Goal: Navigation & Orientation: Find specific page/section

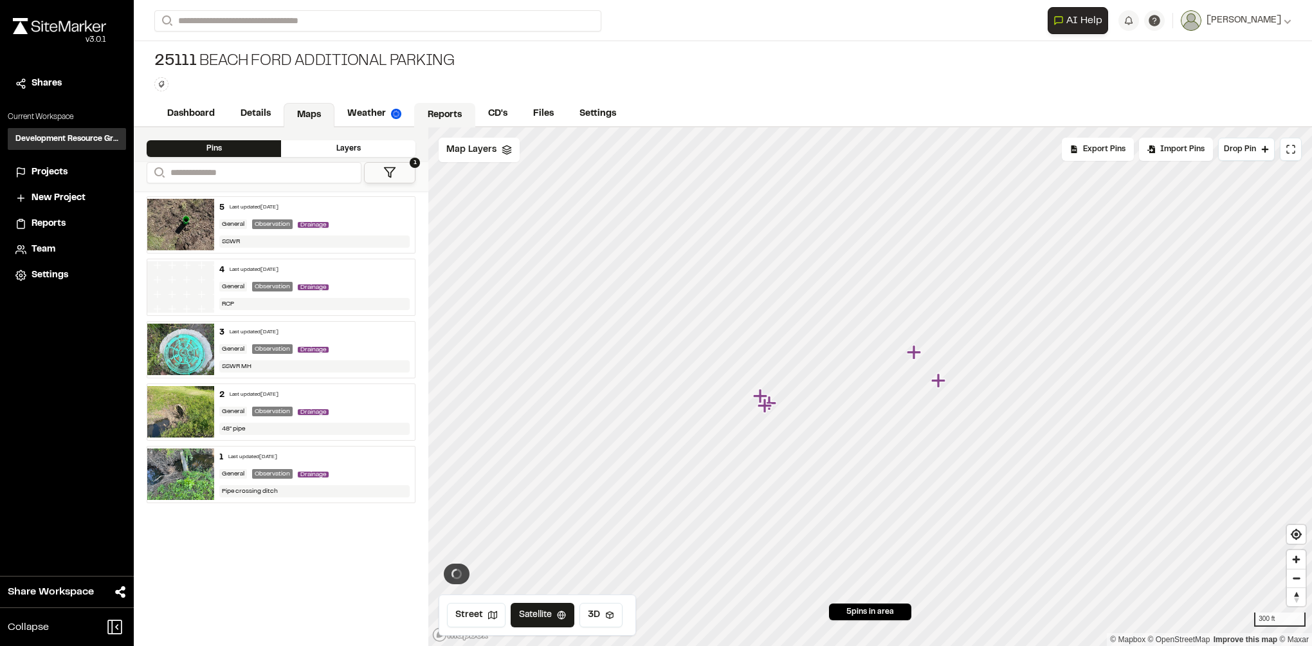
click at [432, 109] on link "Reports" at bounding box center [444, 115] width 61 height 24
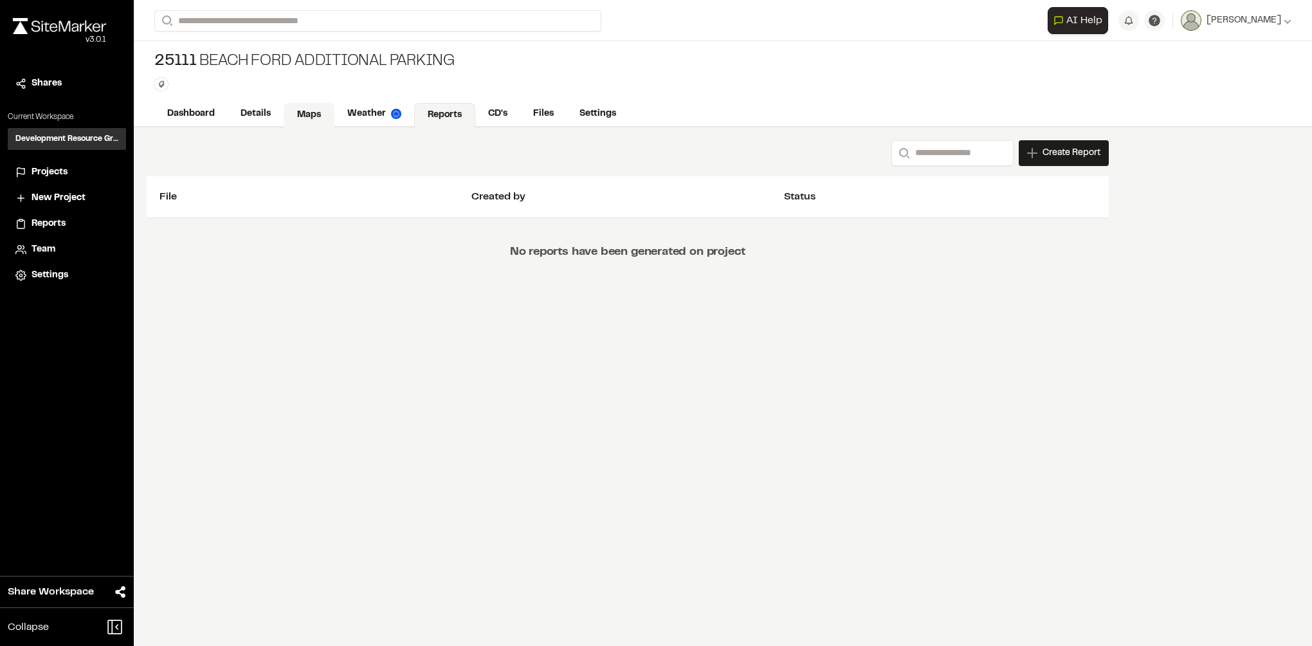
click at [294, 115] on link "Maps" at bounding box center [309, 115] width 51 height 24
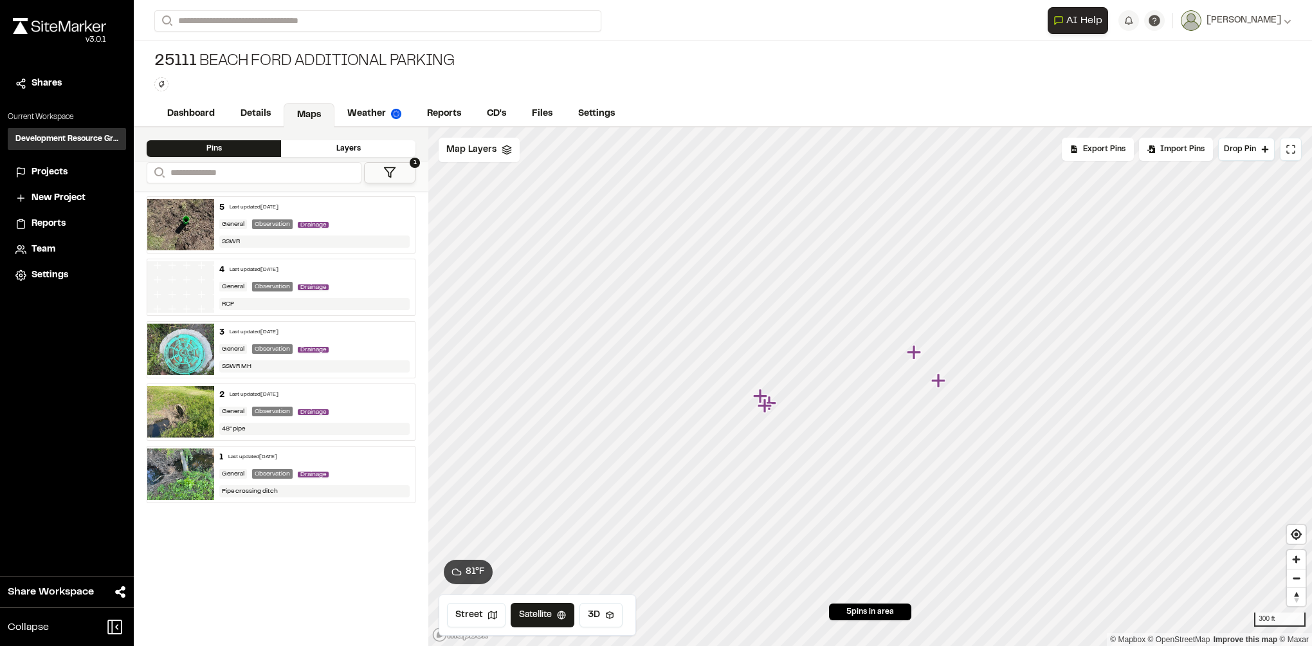
click at [79, 172] on div "Projects" at bounding box center [75, 172] width 87 height 14
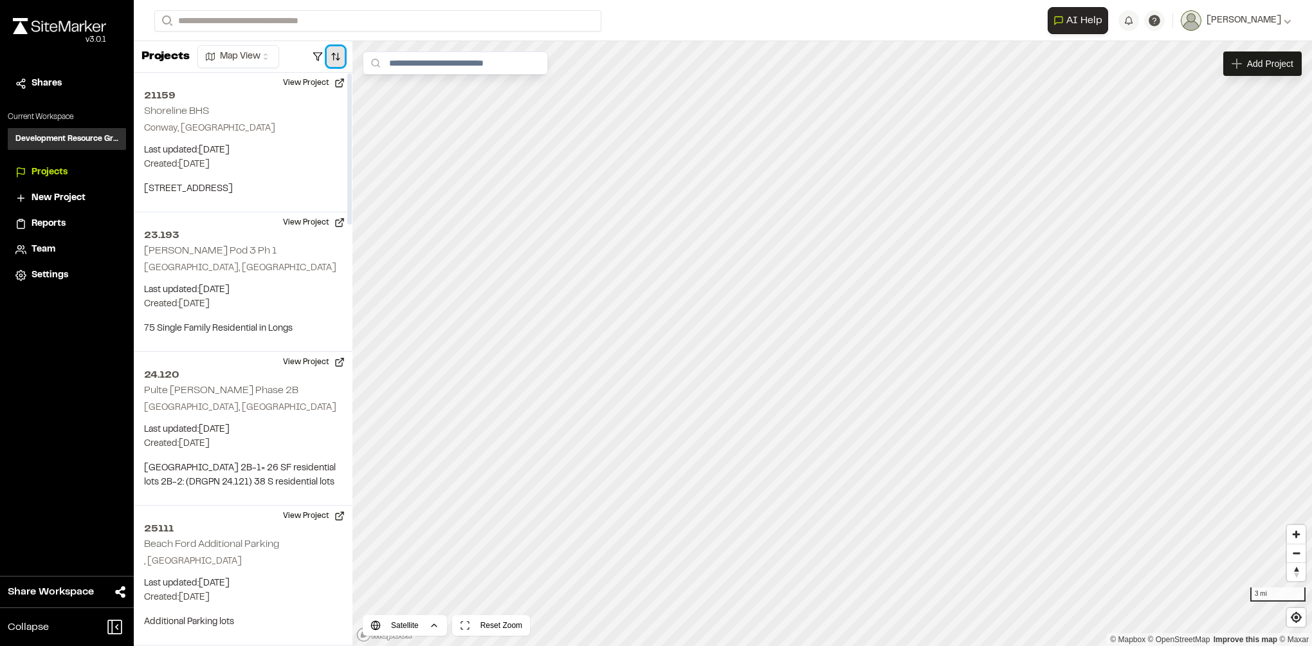
click at [332, 60] on button "button" at bounding box center [336, 56] width 18 height 21
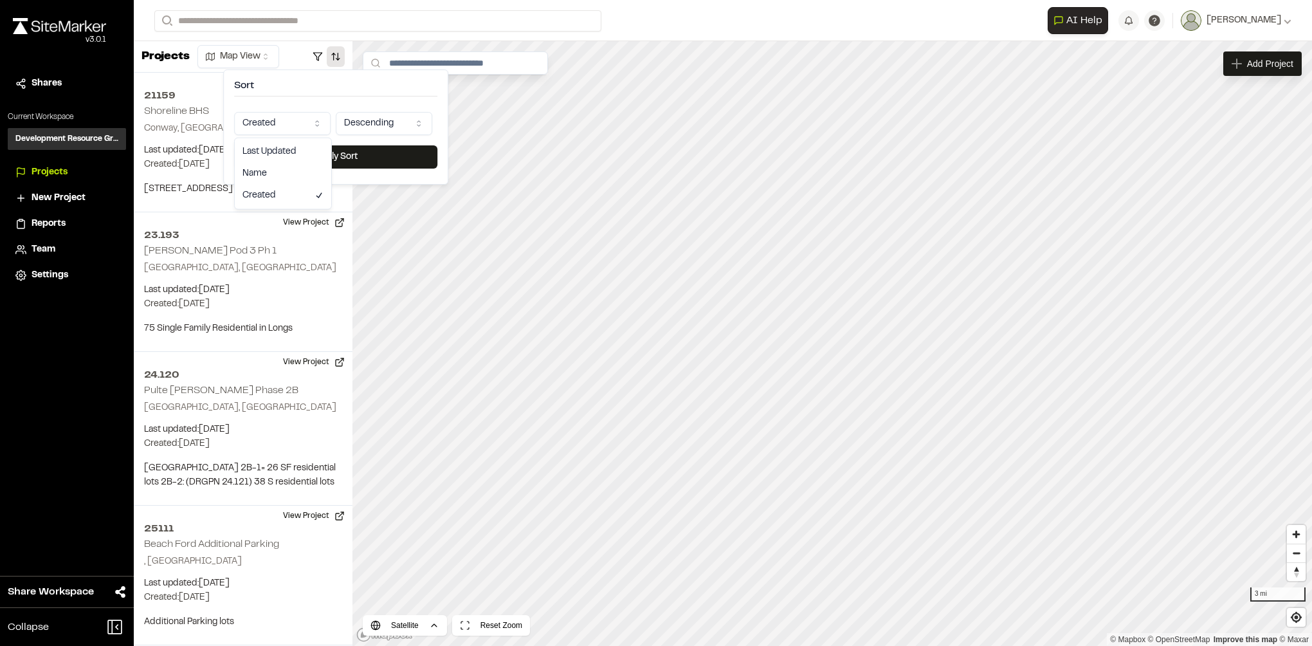
click at [301, 120] on html "**********" at bounding box center [656, 323] width 1312 height 646
click at [301, 154] on button "Apply Sort" at bounding box center [335, 156] width 203 height 23
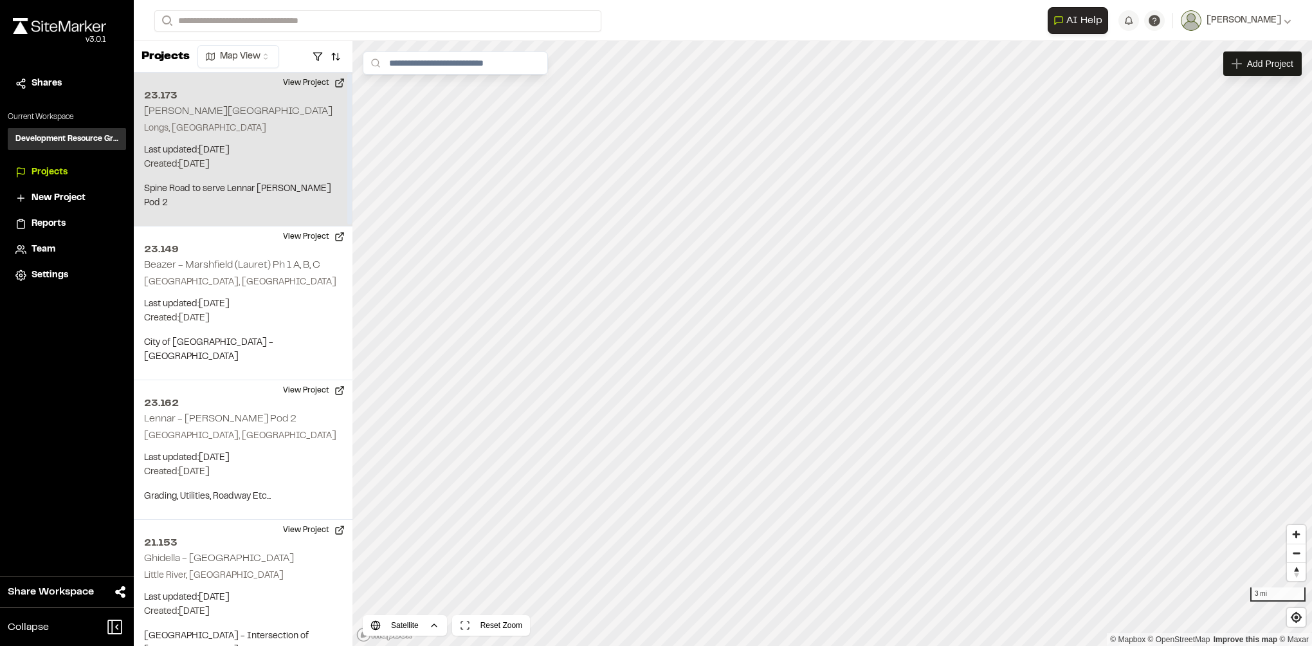
click at [239, 152] on p "Last updated: [DATE]" at bounding box center [243, 150] width 198 height 14
click at [833, 347] on div "[STREET_ADDRESS][PERSON_NAME]" at bounding box center [832, 343] width 19 height 19
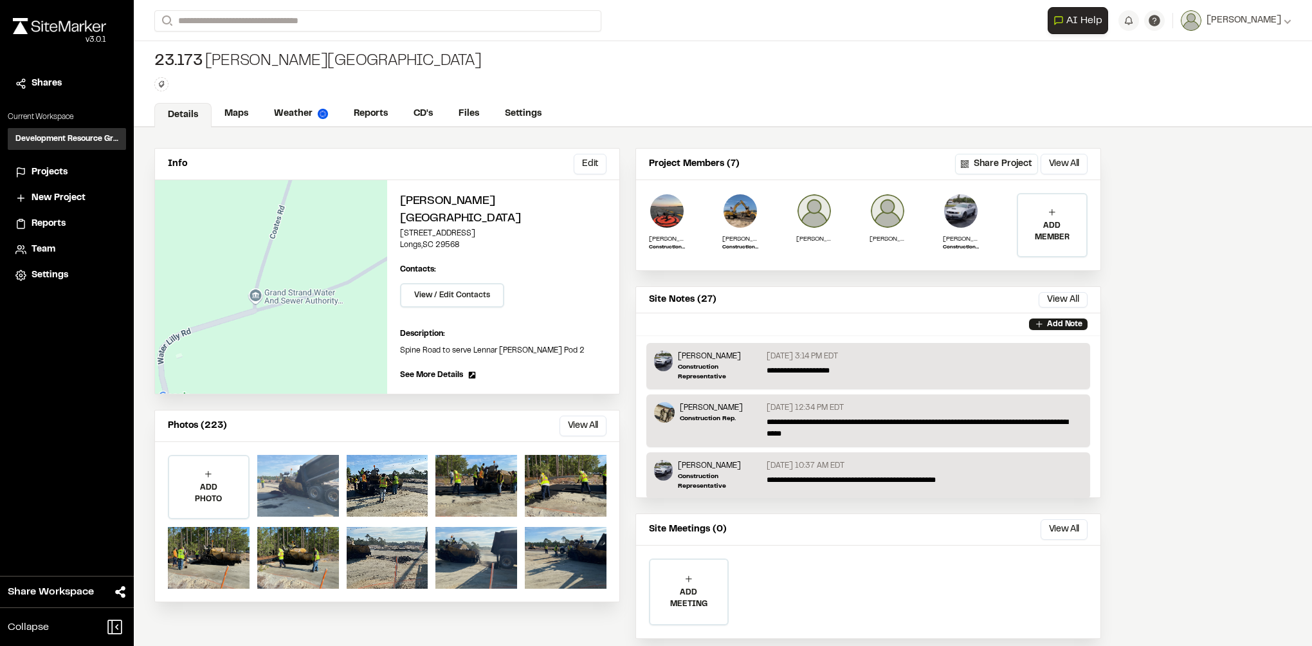
click at [312, 457] on div at bounding box center [298, 486] width 82 height 62
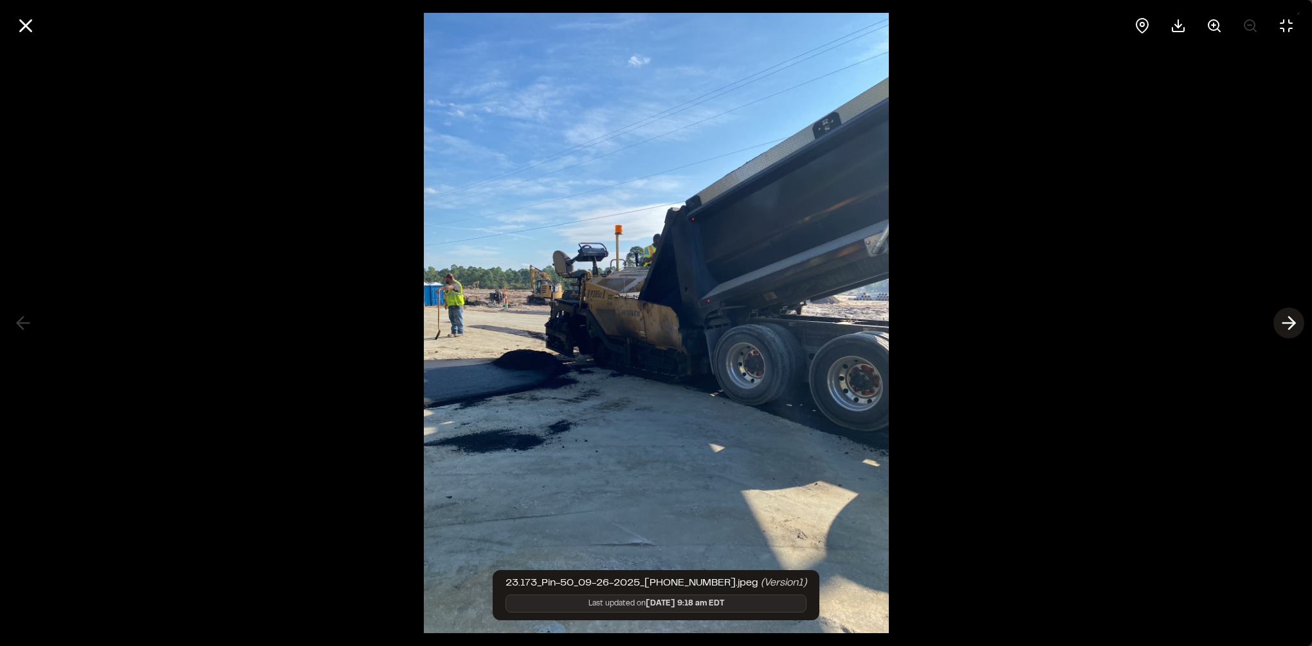
click at [1296, 327] on icon at bounding box center [1288, 323] width 21 height 22
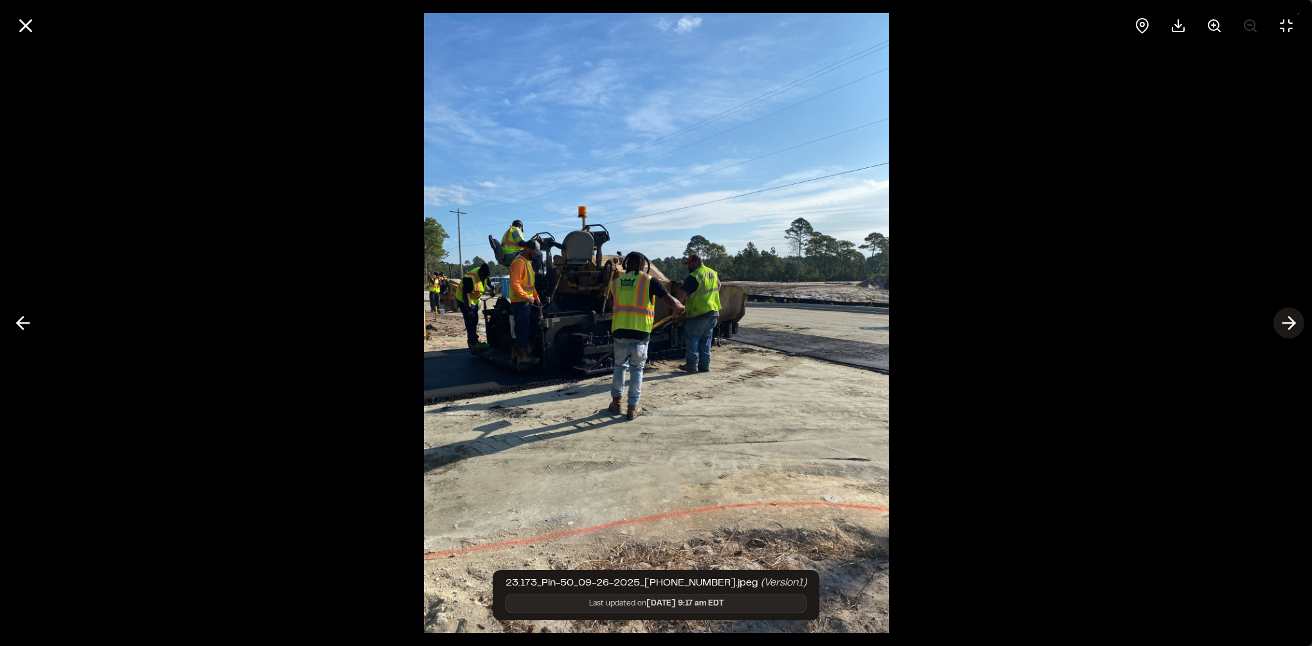
click at [1280, 323] on icon at bounding box center [1288, 323] width 21 height 22
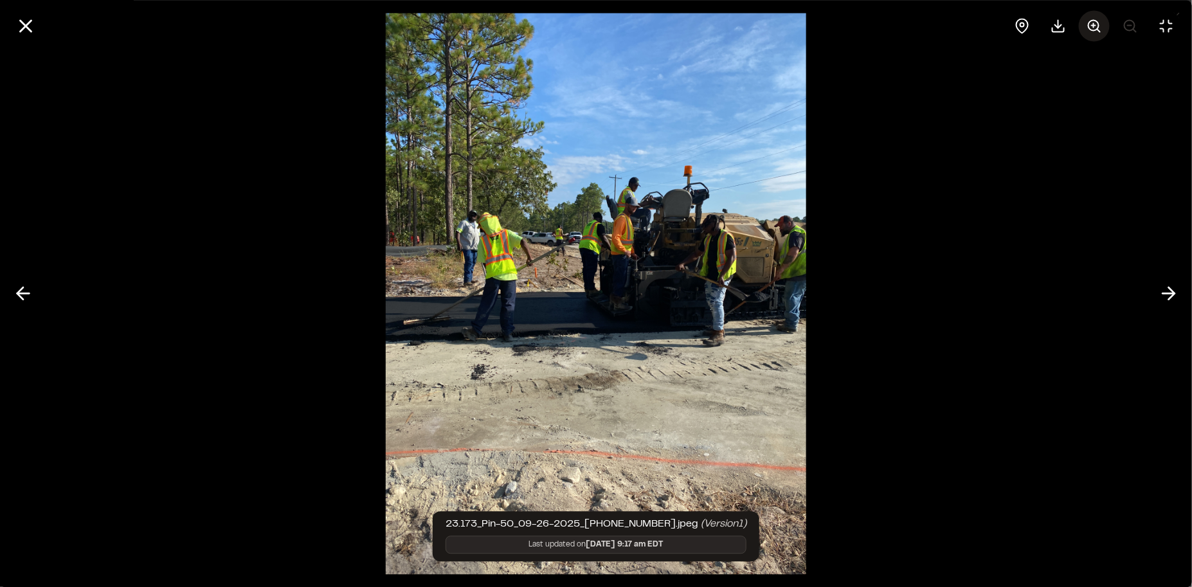
click at [1099, 22] on icon at bounding box center [1094, 25] width 15 height 15
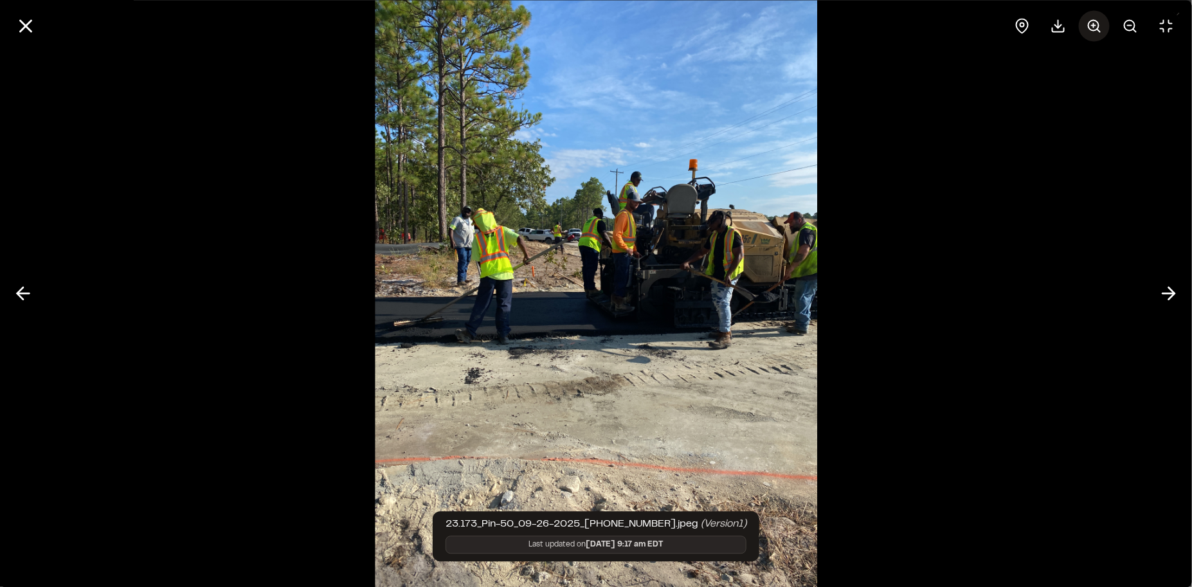
click at [1099, 22] on icon at bounding box center [1094, 25] width 15 height 15
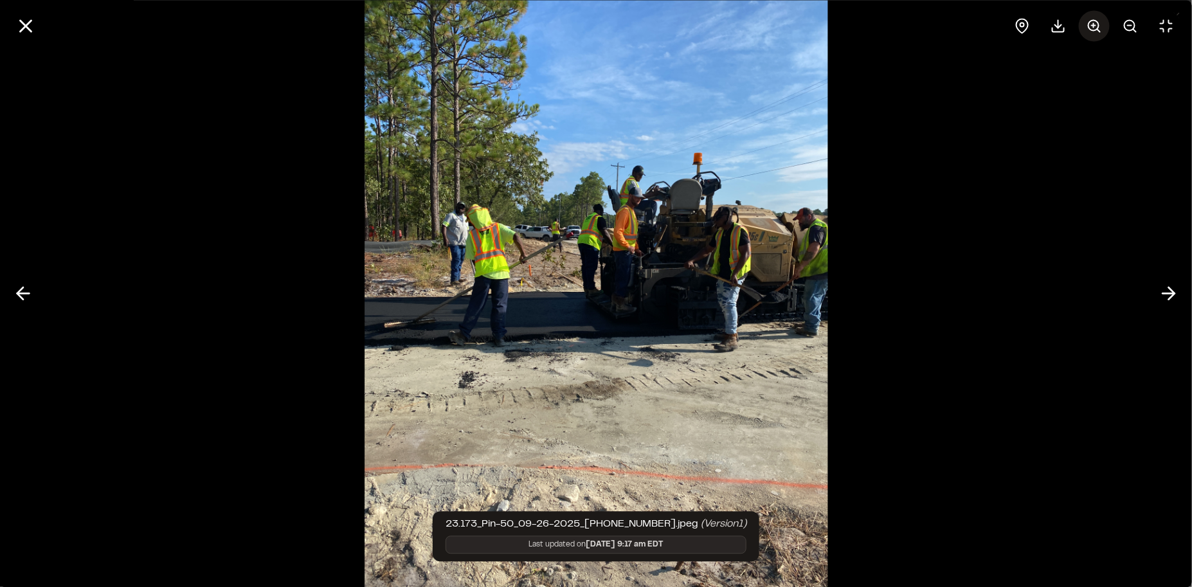
click at [1099, 22] on icon at bounding box center [1094, 25] width 15 height 15
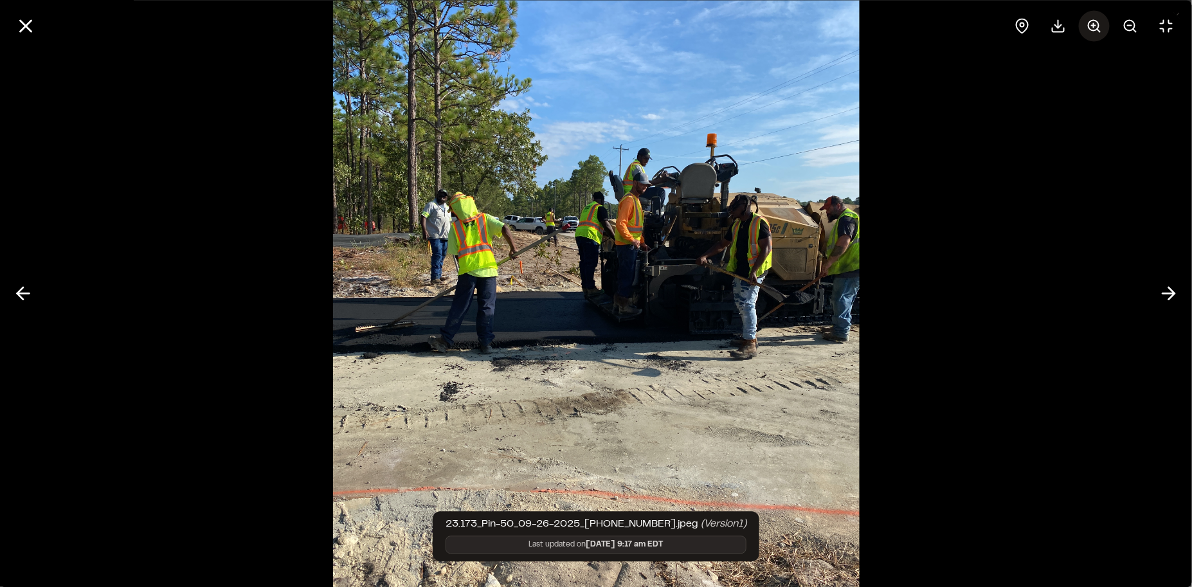
click at [1099, 22] on icon at bounding box center [1094, 25] width 15 height 15
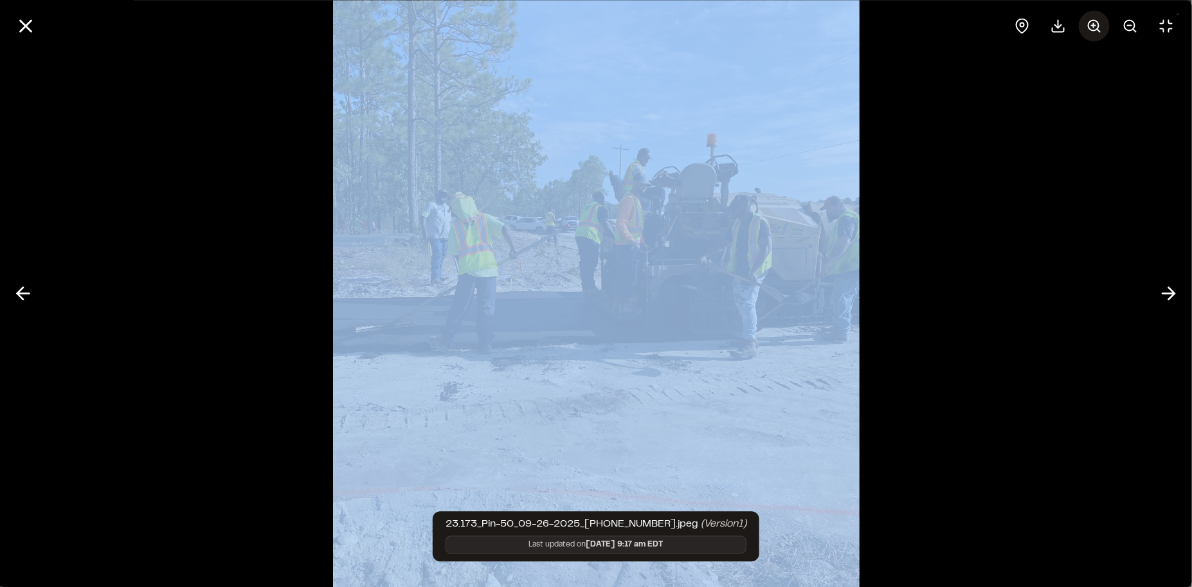
click at [1099, 22] on div at bounding box center [1094, 25] width 175 height 31
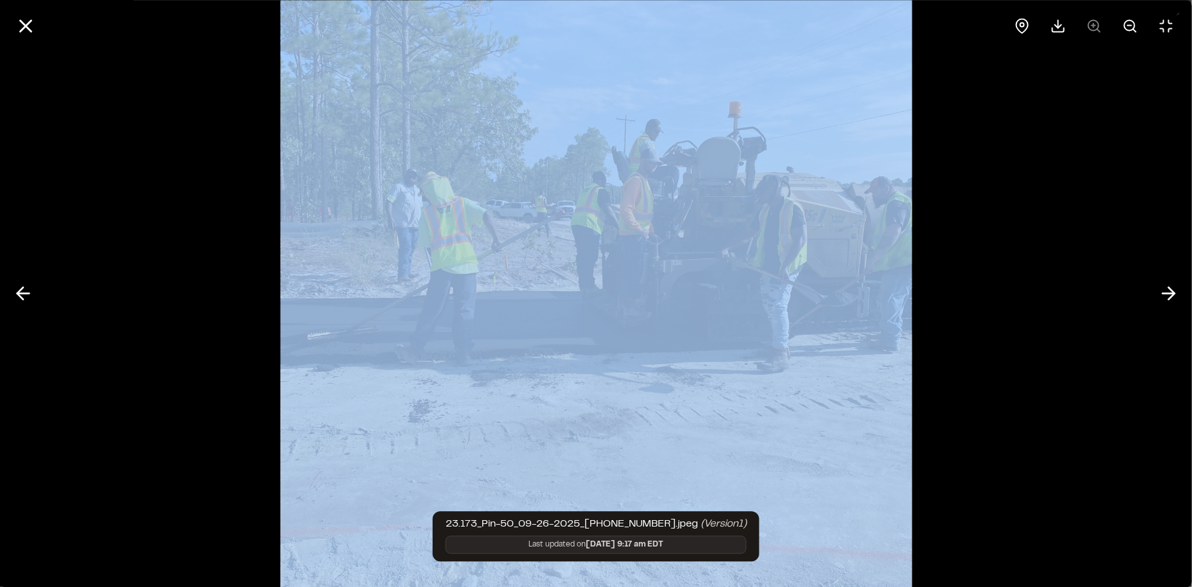
click at [1099, 22] on div at bounding box center [1094, 25] width 175 height 31
click at [273, 222] on div at bounding box center [596, 293] width 1192 height 587
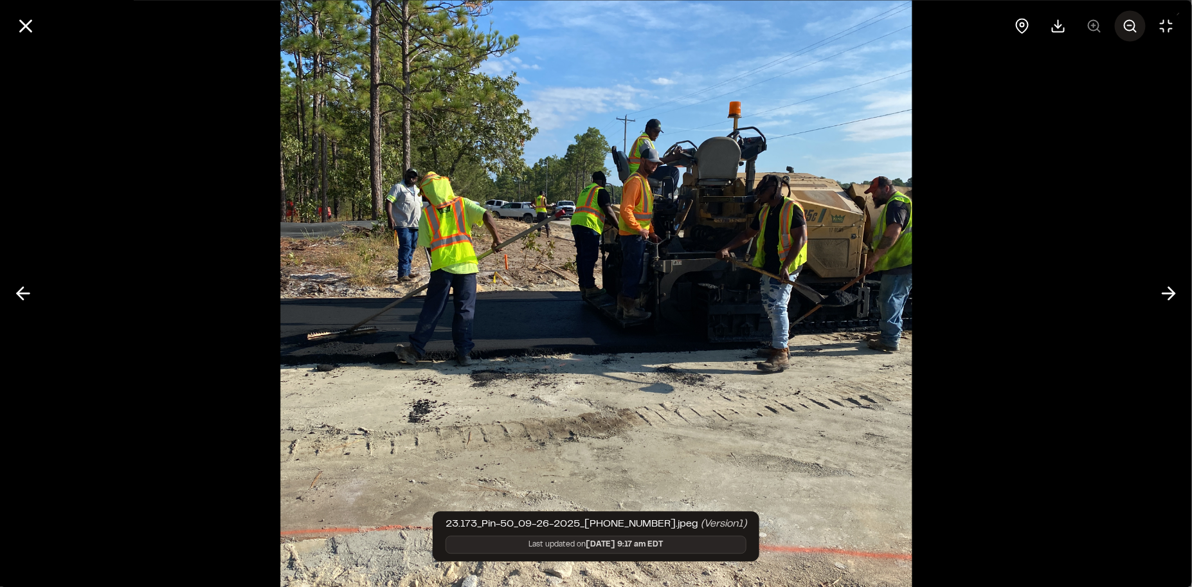
click at [1128, 29] on circle at bounding box center [1130, 25] width 10 height 10
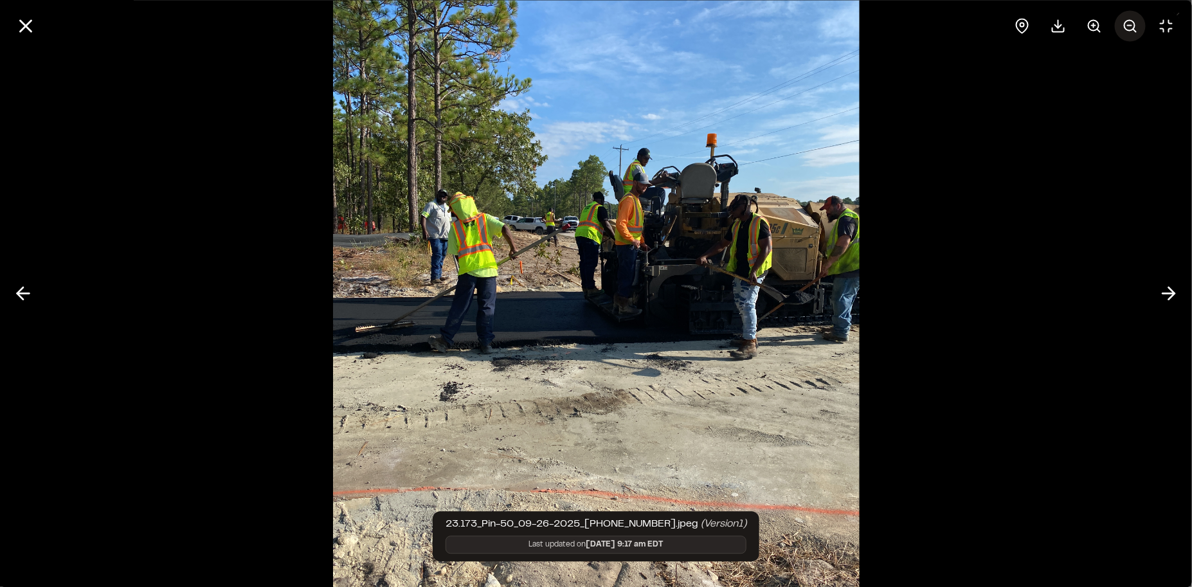
click at [1128, 29] on circle at bounding box center [1130, 25] width 10 height 10
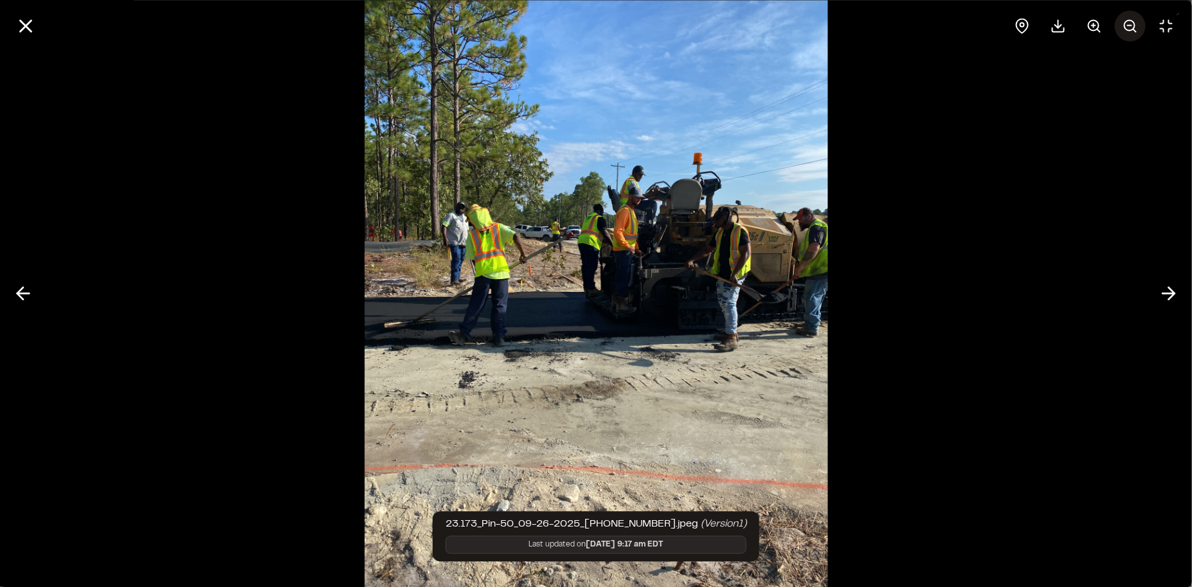
click at [1128, 29] on icon at bounding box center [1130, 25] width 15 height 15
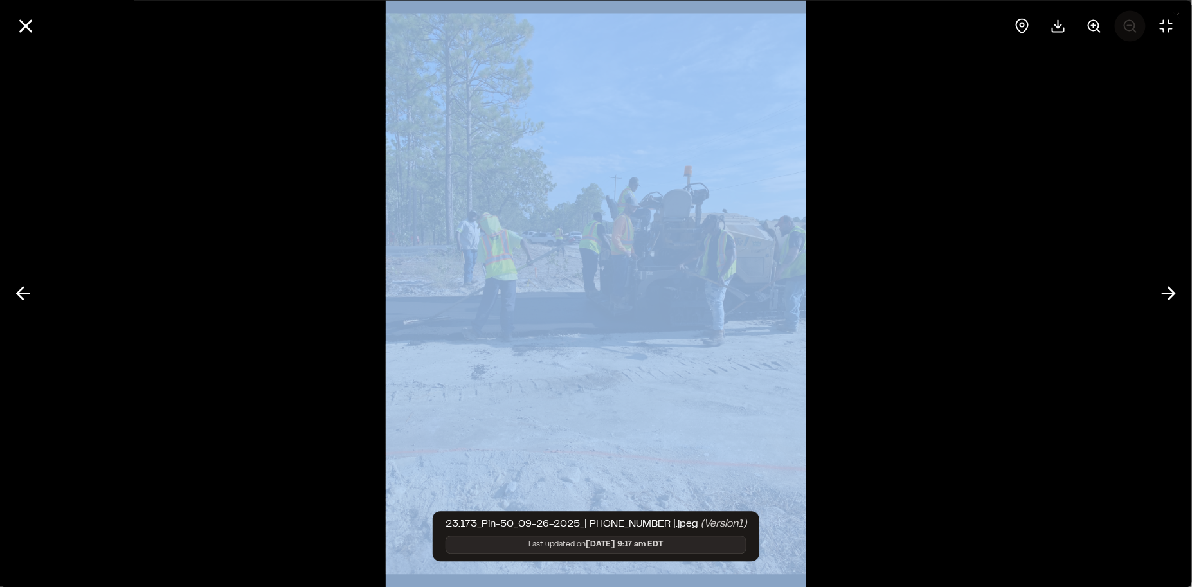
click at [1128, 29] on div at bounding box center [1094, 25] width 175 height 31
click at [766, 204] on img at bounding box center [596, 293] width 421 height 587
click at [1155, 292] on button at bounding box center [1168, 293] width 31 height 31
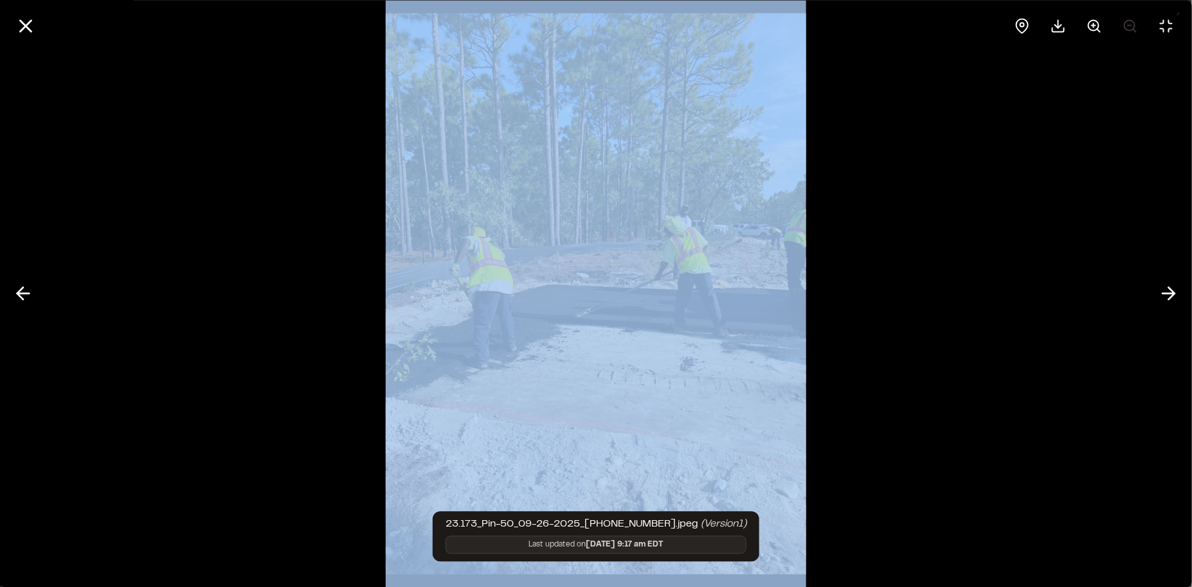
click at [731, 269] on img at bounding box center [596, 293] width 421 height 587
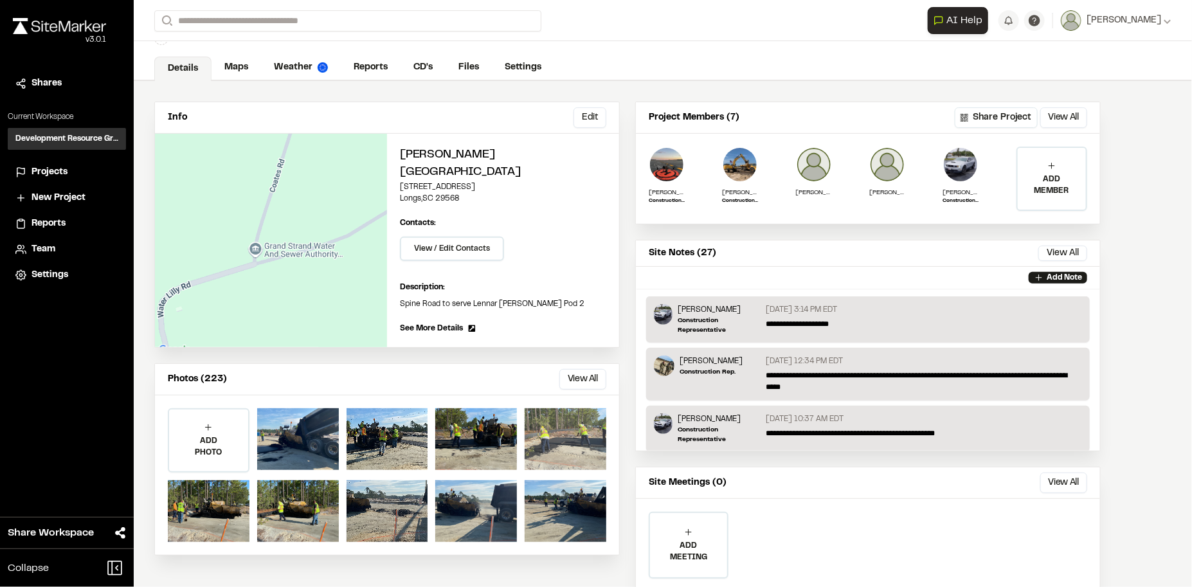
scroll to position [84, 0]
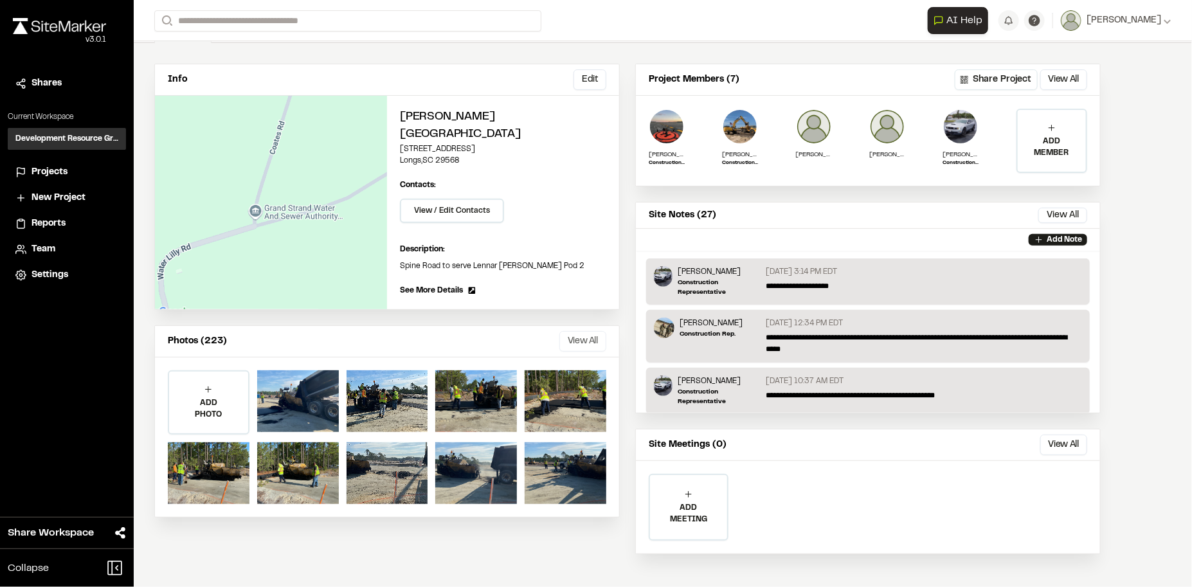
click at [578, 331] on button "View All" at bounding box center [582, 341] width 47 height 21
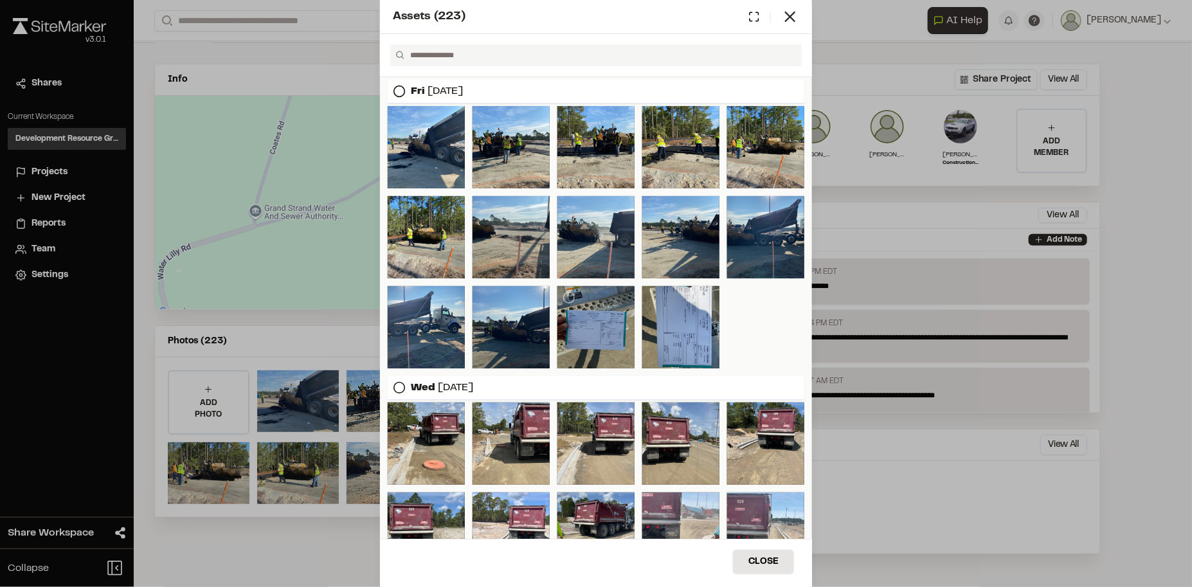
click at [577, 322] on div at bounding box center [595, 327] width 77 height 82
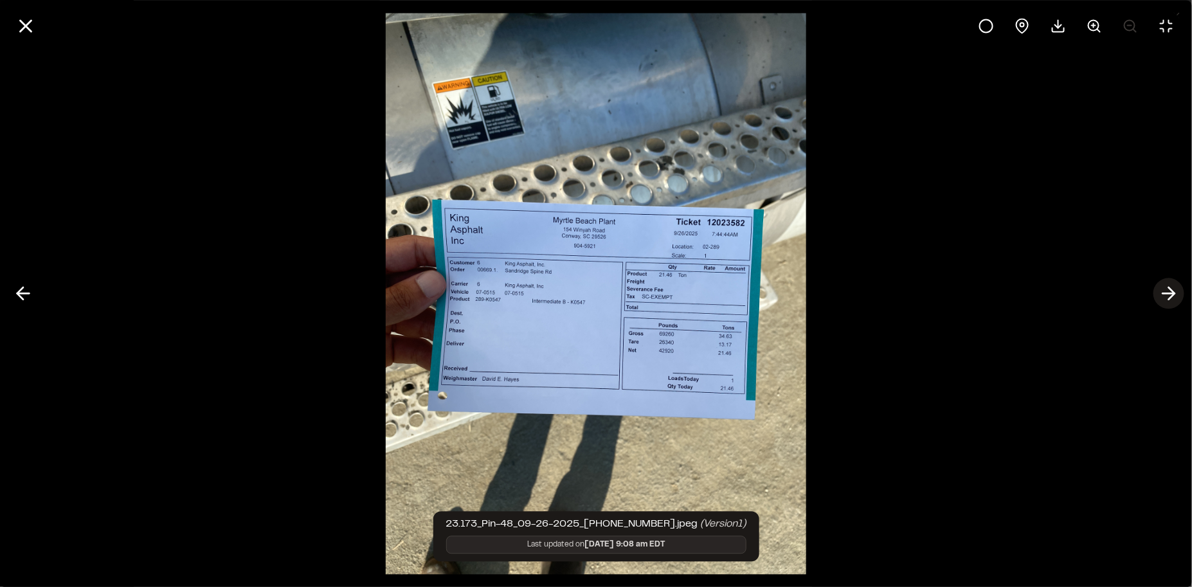
click at [1175, 293] on polyline at bounding box center [1172, 293] width 6 height 12
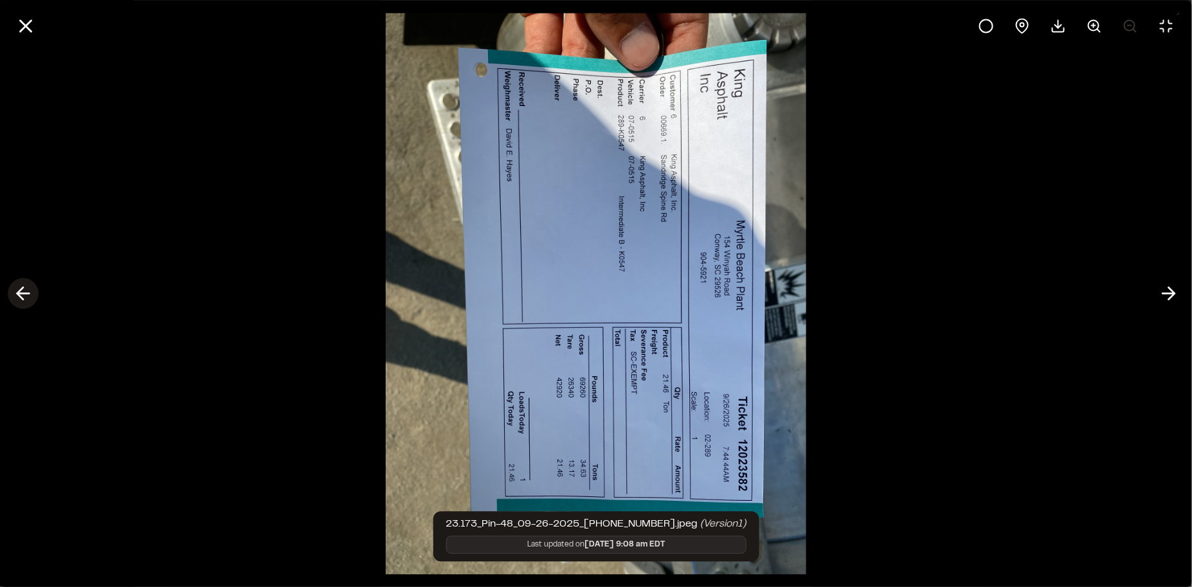
click at [30, 298] on icon at bounding box center [23, 294] width 21 height 22
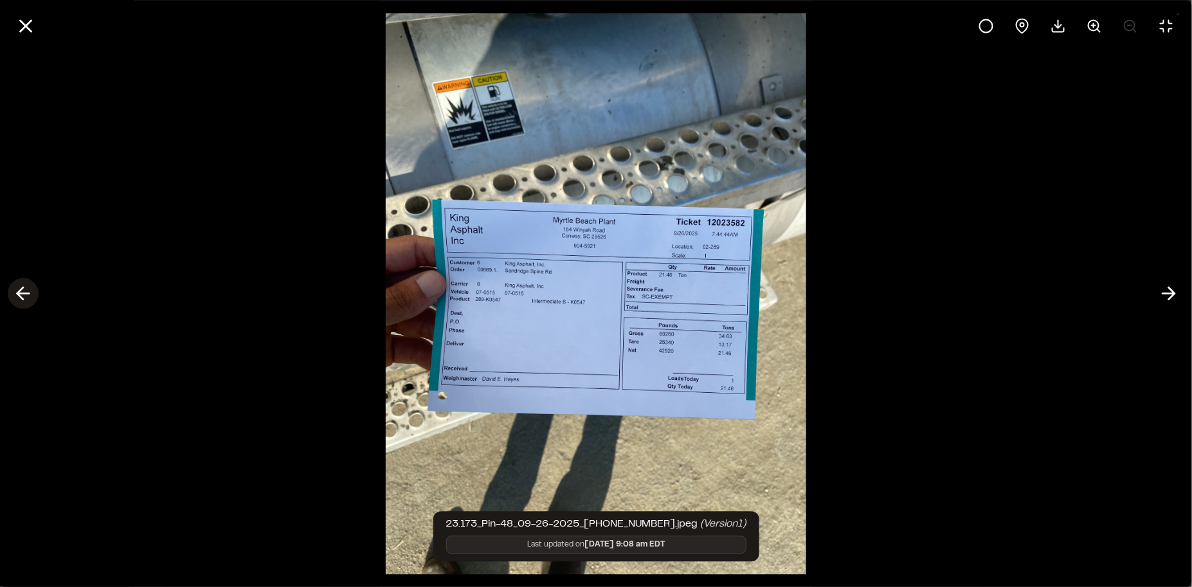
click at [30, 298] on icon at bounding box center [23, 294] width 21 height 22
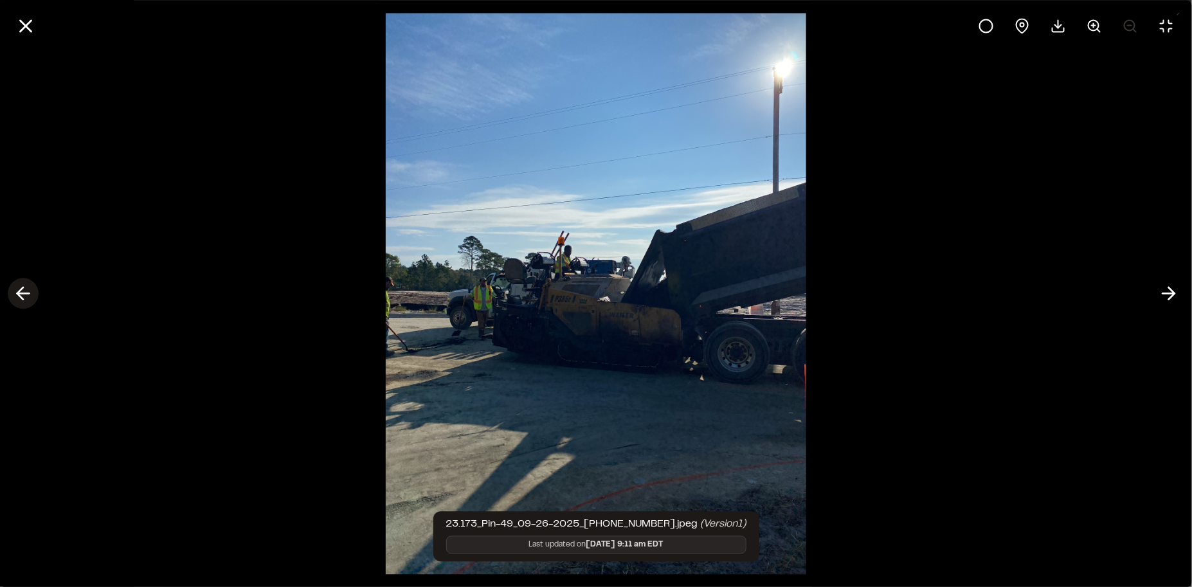
click at [30, 298] on icon at bounding box center [23, 294] width 21 height 22
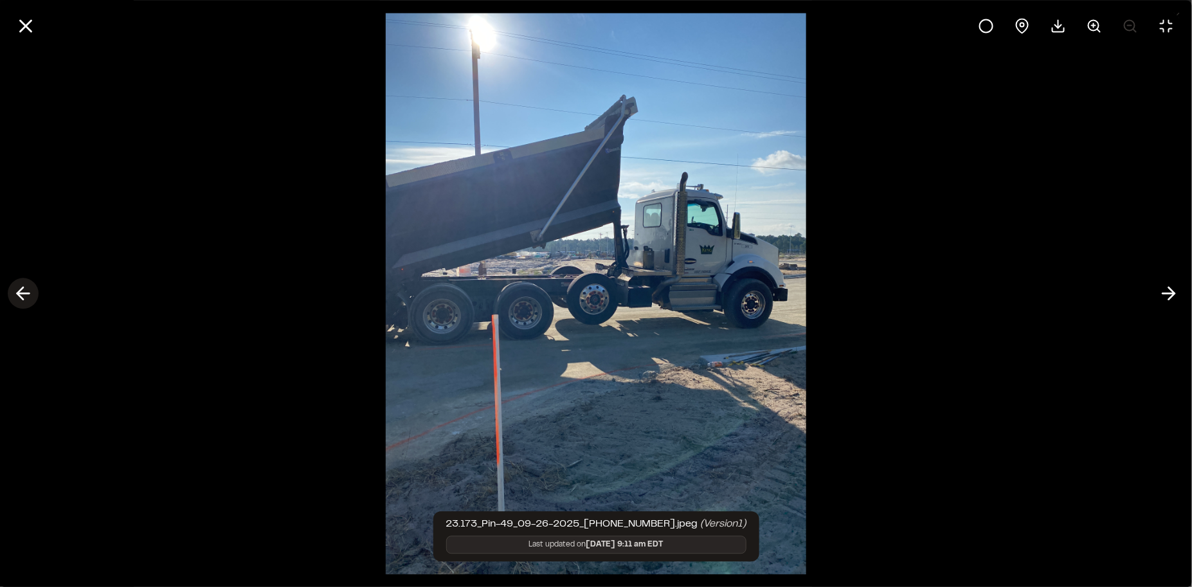
click at [30, 298] on icon at bounding box center [23, 294] width 21 height 22
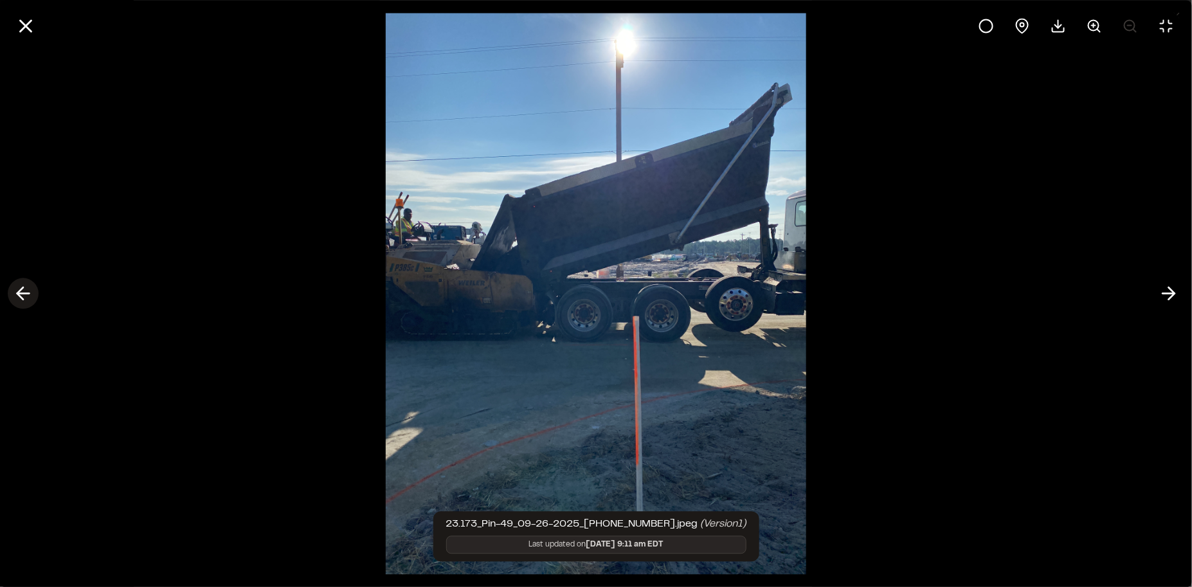
click at [30, 298] on icon at bounding box center [23, 294] width 21 height 22
